Goal: Information Seeking & Learning: Learn about a topic

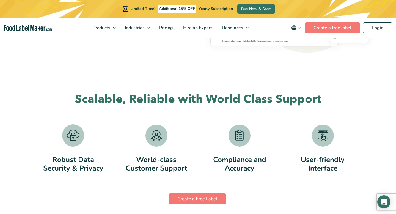
scroll to position [1026, 0]
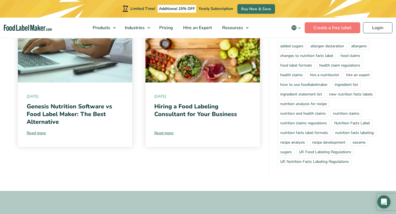
scroll to position [1123, 0]
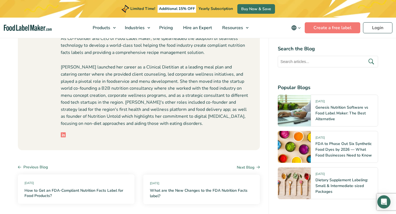
scroll to position [904, 0]
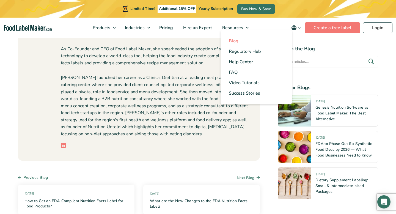
click at [236, 40] on span "Blog" at bounding box center [234, 41] width 10 height 6
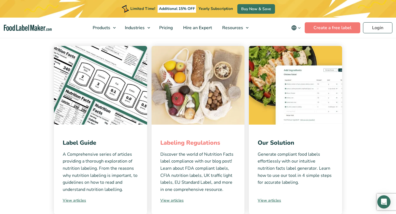
scroll to position [103, 0]
click at [196, 141] on link "Labeling Regulations" at bounding box center [190, 143] width 60 height 8
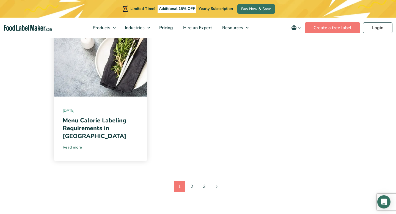
scroll to position [660, 0]
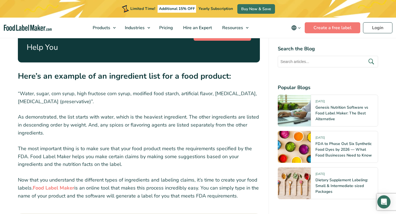
scroll to position [678, 0]
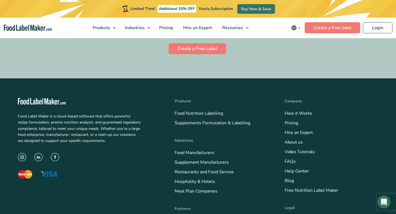
scroll to position [2825, 0]
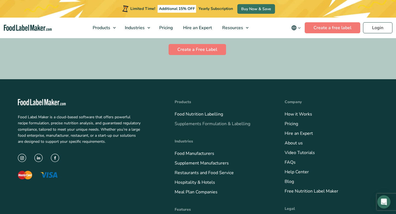
click at [209, 121] on link "Supplements Formulation & Labelling" at bounding box center [212, 124] width 76 height 6
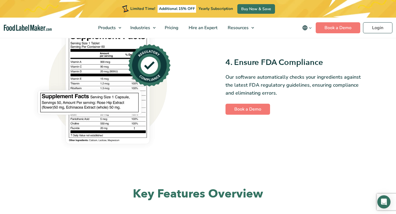
scroll to position [666, 0]
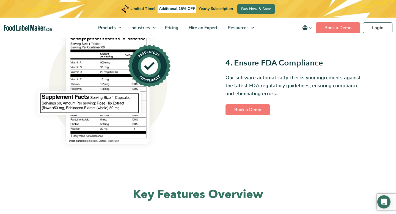
click at [250, 73] on div "4. Ensure FDA Compliance Our software automatically checks your ingredients aga…" at bounding box center [296, 86] width 142 height 57
click at [134, 108] on img at bounding box center [99, 86] width 142 height 135
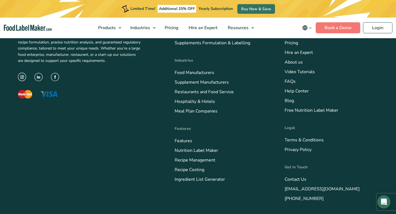
scroll to position [1758, 0]
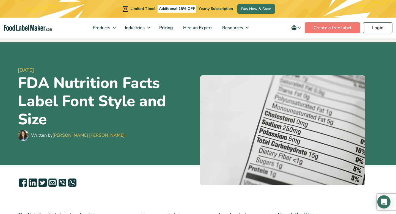
scroll to position [19, 0]
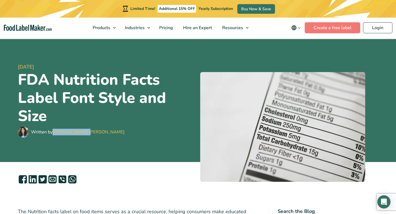
drag, startPoint x: 90, startPoint y: 131, endPoint x: 54, endPoint y: 135, distance: 36.7
click at [54, 135] on div "Written by [PERSON_NAME] [PERSON_NAME]" at bounding box center [107, 131] width 178 height 11
copy link "[PERSON_NAME] [PERSON_NAME]"
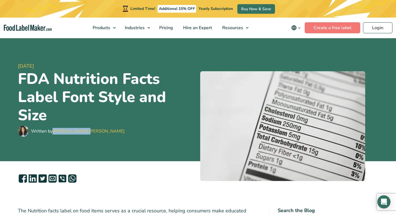
scroll to position [0, 0]
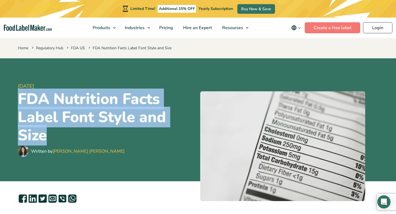
drag, startPoint x: 49, startPoint y: 131, endPoint x: 13, endPoint y: 101, distance: 47.0
click at [13, 101] on header "[DATE] FDA Nutrition Facts Label Font Style and Size Written by [PERSON_NAME] […" at bounding box center [198, 119] width 396 height 123
copy h1 "FDA Nutrition Facts Label Font Style and Size"
